Goal: Find specific page/section: Find specific page/section

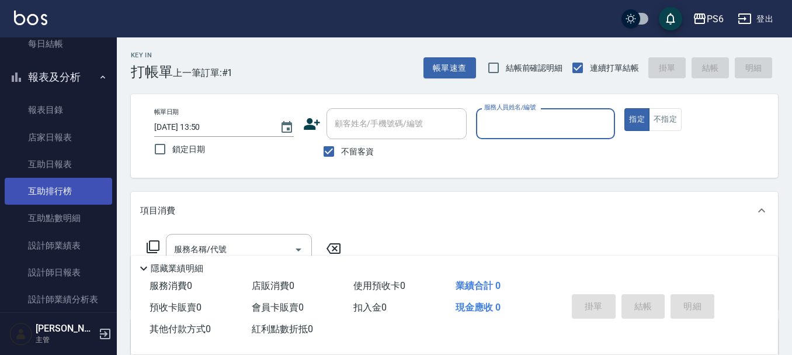
scroll to position [175, 0]
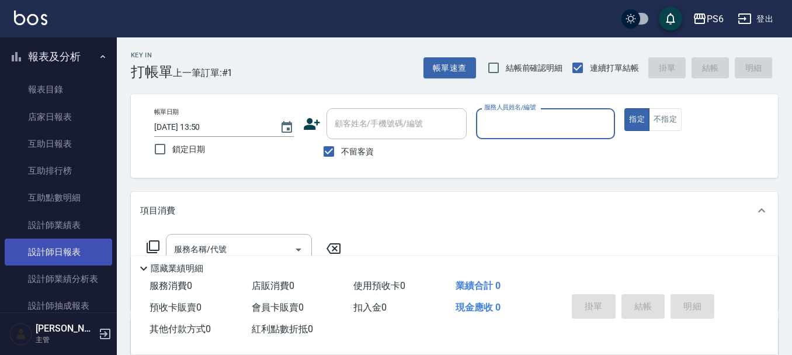
click at [57, 251] on link "設計師日報表" at bounding box center [59, 251] width 108 height 27
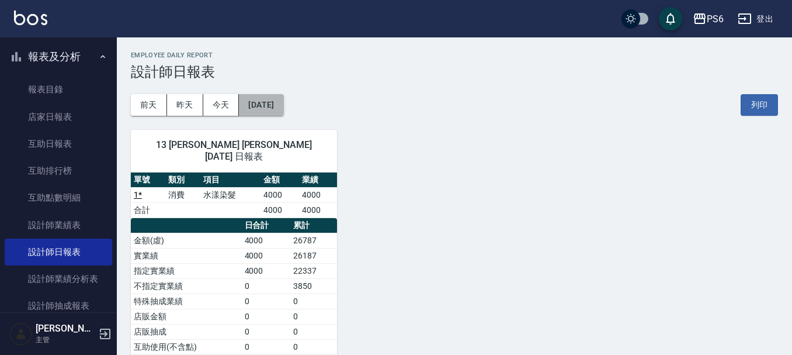
click at [266, 109] on button "[DATE]" at bounding box center [261, 105] width 44 height 22
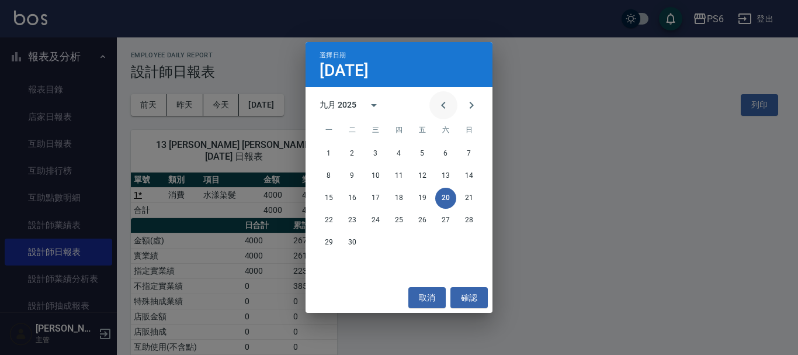
click at [441, 109] on icon "Previous month" at bounding box center [444, 105] width 14 height 14
click at [438, 109] on icon "Previous month" at bounding box center [444, 105] width 14 height 14
click at [451, 243] on button "28" at bounding box center [445, 242] width 21 height 21
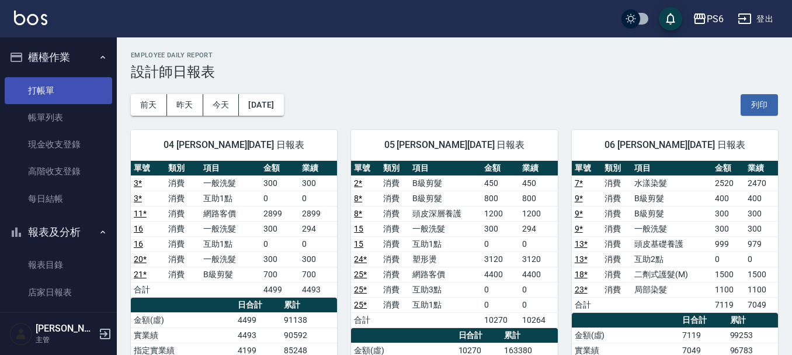
click at [53, 93] on link "打帳單" at bounding box center [59, 90] width 108 height 27
